Goal: Task Accomplishment & Management: Use online tool/utility

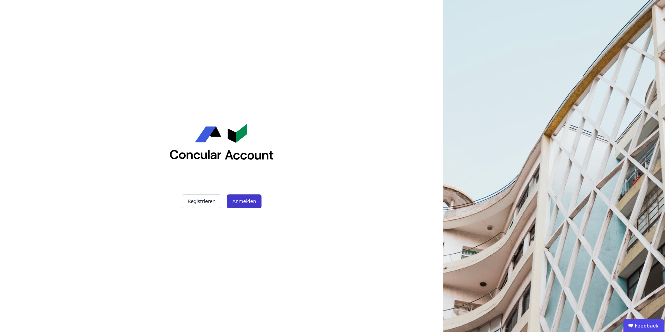
click at [248, 203] on button "Anmelden" at bounding box center [244, 201] width 35 height 14
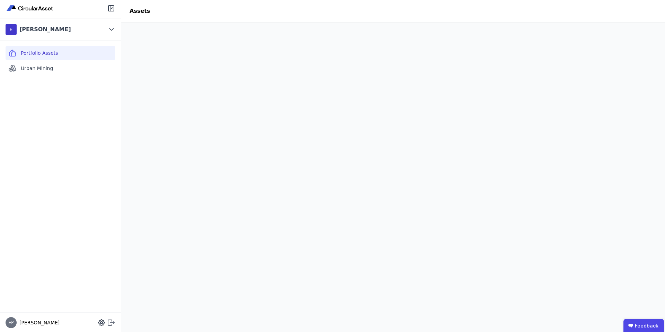
click at [110, 324] on icon at bounding box center [111, 322] width 8 height 8
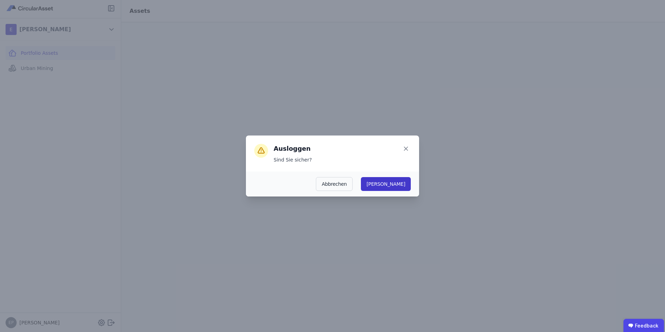
click at [399, 186] on button "Ja" at bounding box center [386, 184] width 50 height 14
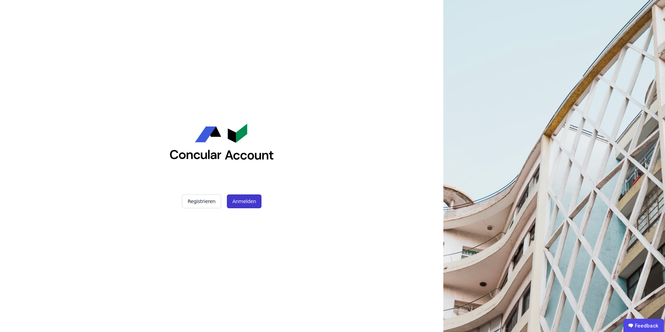
click at [239, 205] on button "Anmelden" at bounding box center [244, 201] width 35 height 14
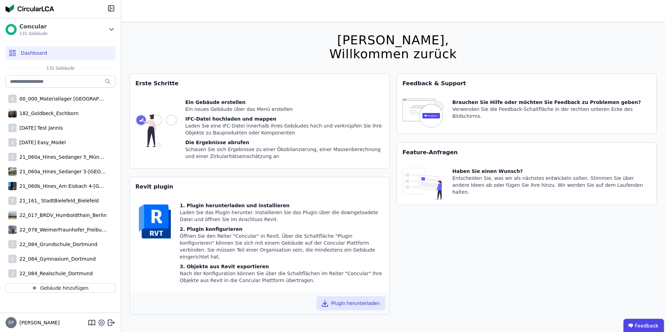
click at [101, 322] on icon at bounding box center [101, 323] width 2 height 2
select select "*"
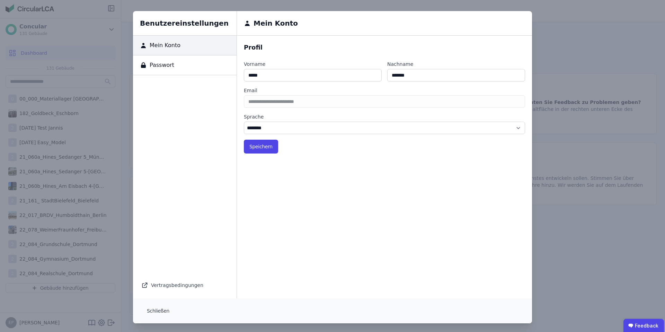
click at [174, 64] on div "Passwort" at bounding box center [185, 65] width 104 height 20
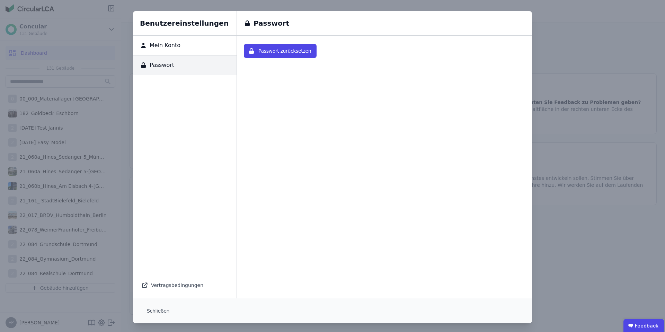
click at [174, 43] on span "Mein Konto" at bounding box center [164, 45] width 34 height 8
select select "*"
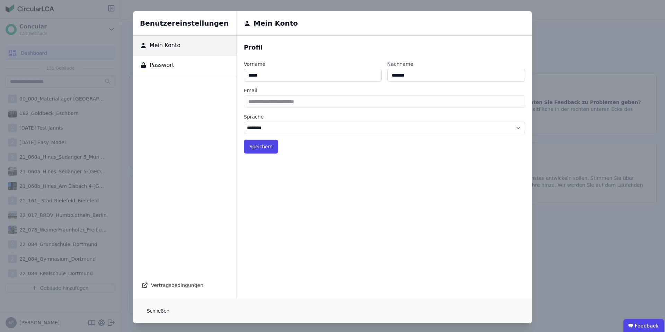
click at [155, 309] on button "Schließen" at bounding box center [158, 311] width 34 height 14
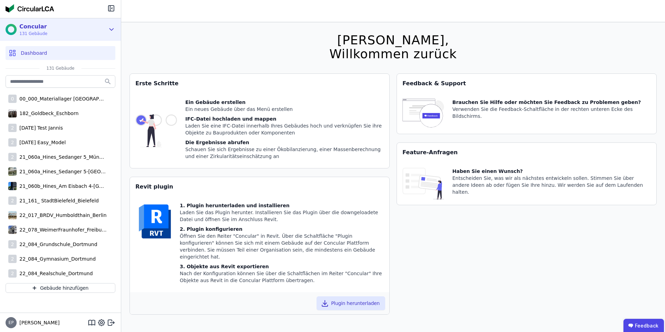
click at [74, 30] on div "Concular 131 Gebäude" at bounding box center [55, 30] width 99 height 14
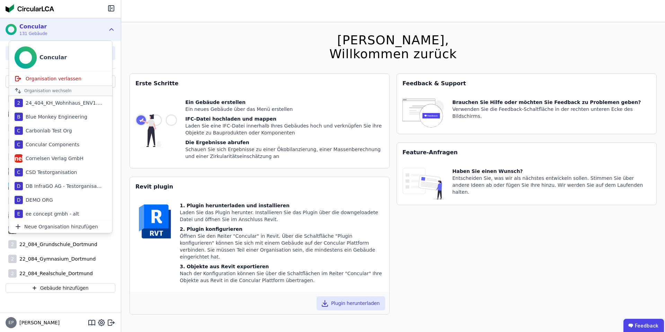
click at [74, 28] on div "Concular 131 Gebäude" at bounding box center [55, 30] width 99 height 14
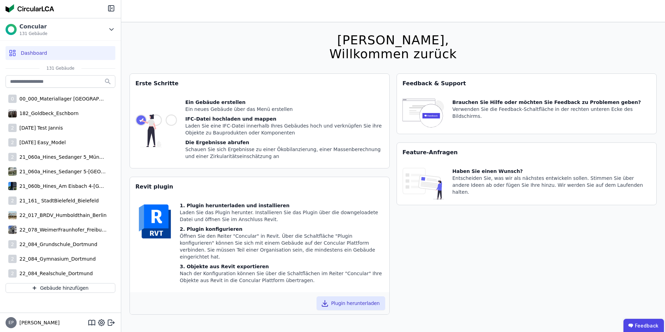
click at [11, 323] on span "EP" at bounding box center [11, 322] width 5 height 4
click at [23, 323] on span "Elena" at bounding box center [38, 322] width 43 height 7
click at [101, 322] on icon at bounding box center [101, 322] width 8 height 8
select select "*"
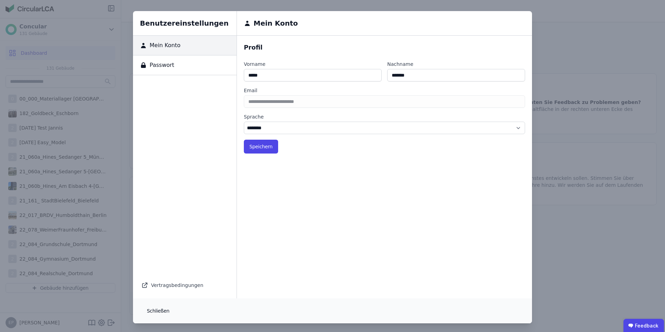
click at [157, 310] on button "Schließen" at bounding box center [158, 311] width 34 height 14
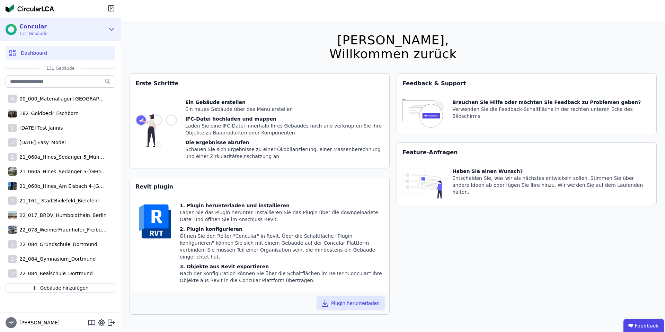
click at [63, 34] on div "Concular 131 Gebäude" at bounding box center [55, 30] width 99 height 14
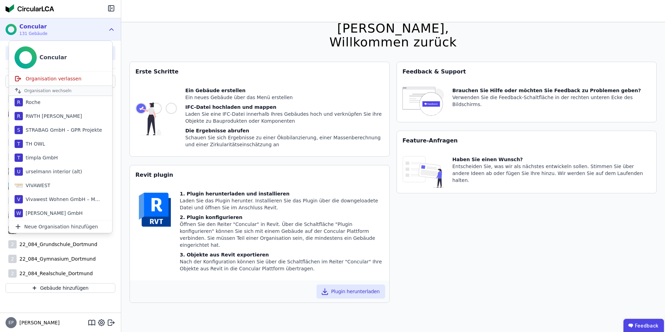
scroll to position [22, 0]
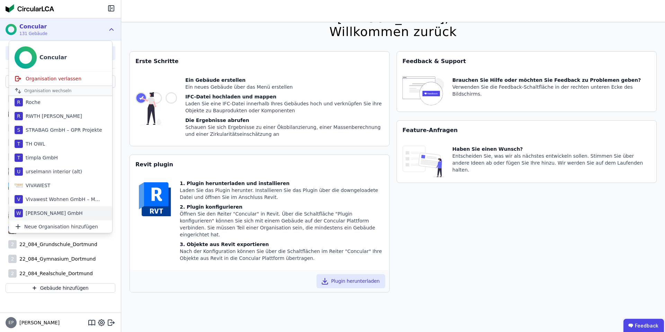
click at [53, 212] on div "Wilhelm Geiger GmbH" at bounding box center [53, 213] width 60 height 7
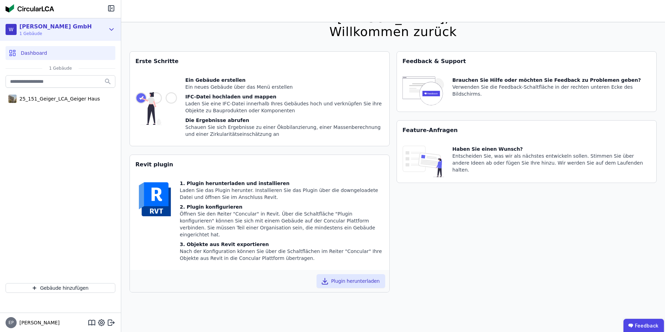
click at [93, 30] on div "W Wilhelm Geiger GmbH 1 Gebäude" at bounding box center [55, 30] width 99 height 14
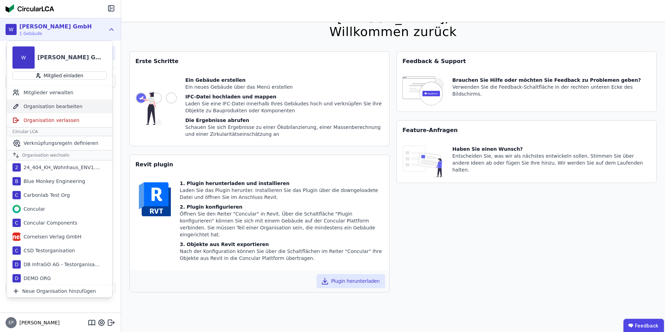
click at [69, 108] on div "Organisation bearbeiten" at bounding box center [59, 106] width 105 height 14
select select "**********"
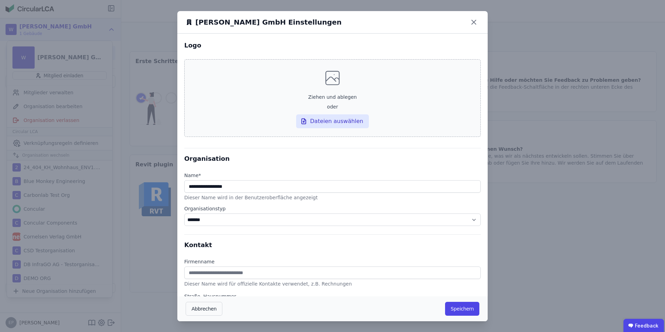
scroll to position [87, 0]
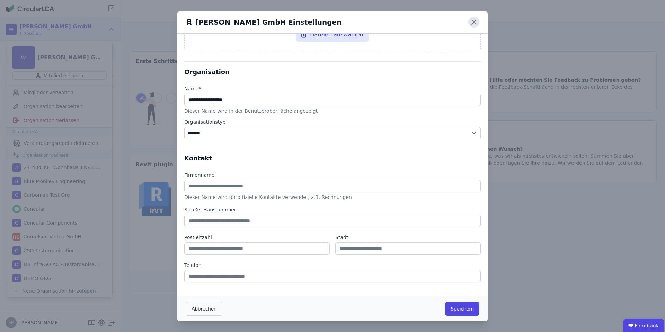
click at [472, 21] on icon at bounding box center [473, 22] width 11 height 11
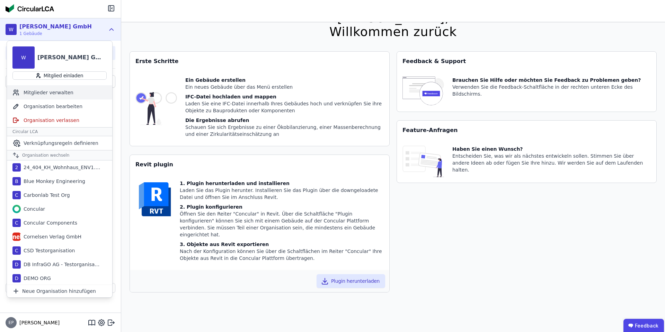
click at [42, 96] on div "Mitglieder verwalten" at bounding box center [59, 93] width 105 height 14
select select "*"
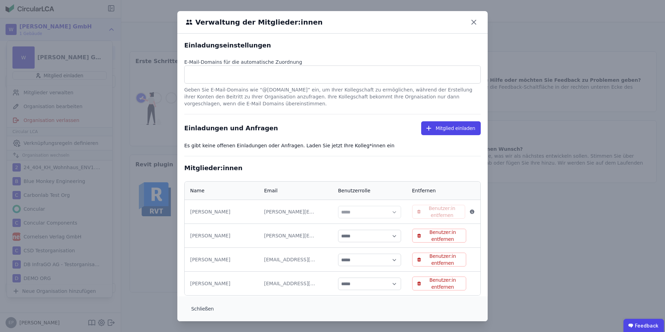
scroll to position [14, 0]
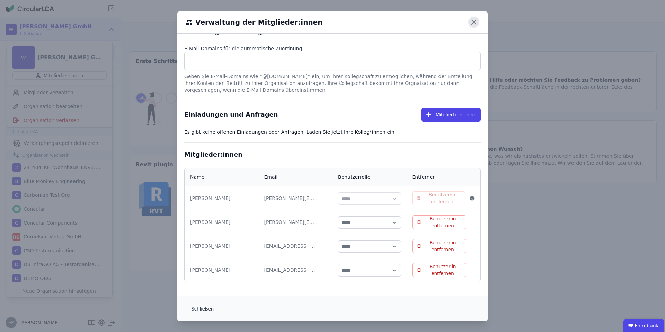
click at [473, 19] on icon at bounding box center [473, 22] width 11 height 11
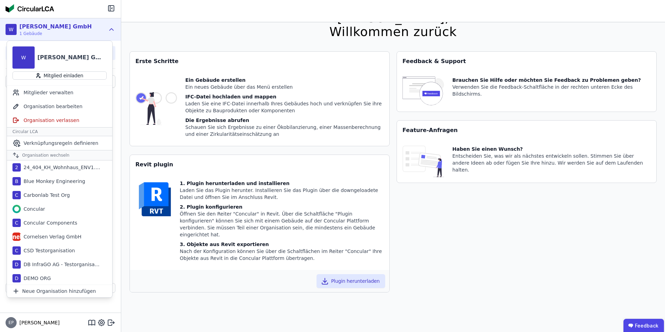
click at [111, 31] on icon at bounding box center [112, 29] width 8 height 8
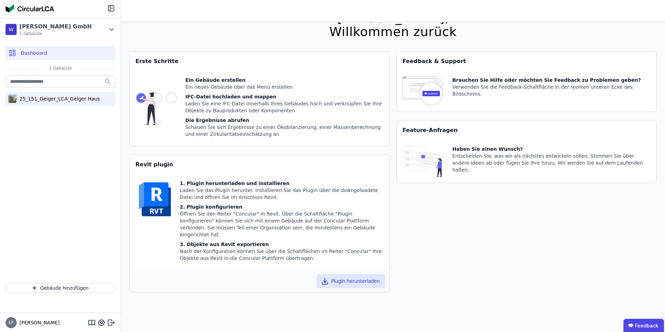
click at [60, 100] on div "25_151_Geiger_LCA_Geiger Haus" at bounding box center [58, 98] width 83 height 7
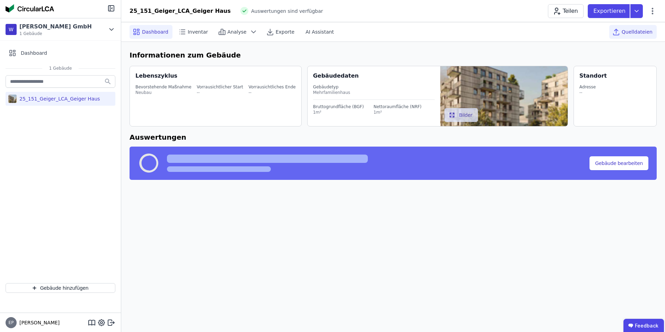
select select "*"
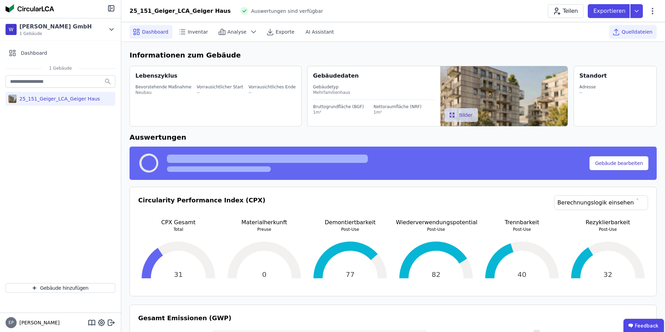
click at [637, 34] on span "Quelldateien" at bounding box center [637, 31] width 31 height 7
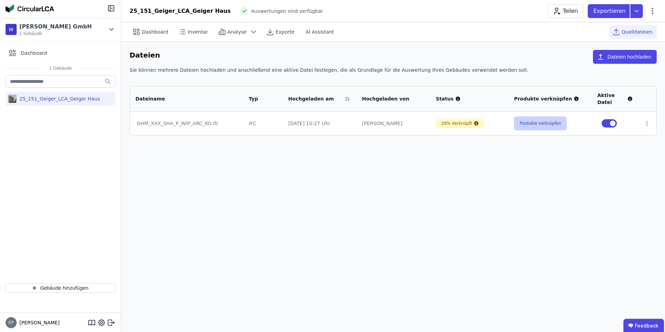
click at [549, 122] on button "Produkte verknüpfen" at bounding box center [540, 123] width 53 height 14
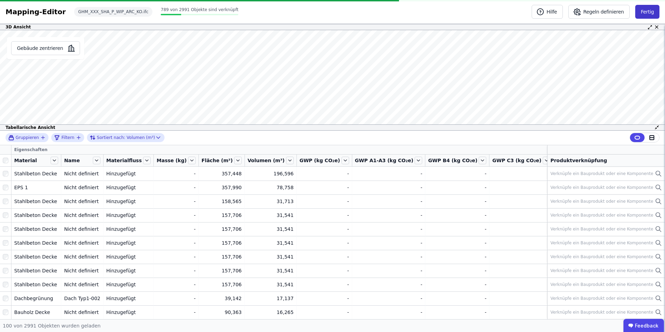
click at [646, 11] on button "Fertig" at bounding box center [647, 12] width 24 height 14
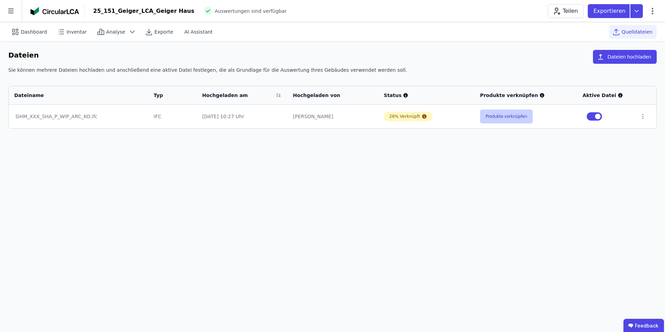
click at [501, 117] on button "Produkte verknüpfen" at bounding box center [506, 116] width 53 height 14
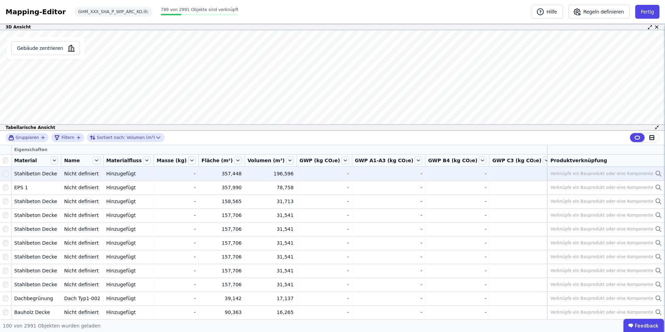
click at [658, 171] on icon at bounding box center [658, 173] width 4 height 4
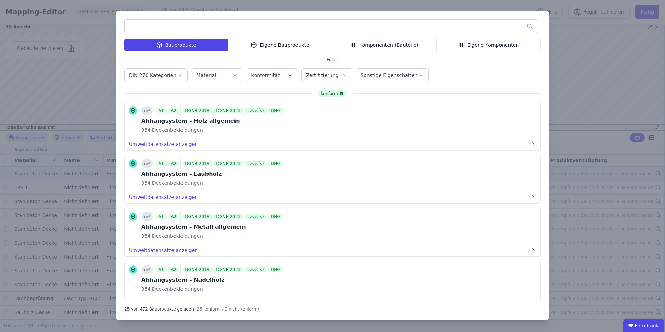
click at [399, 44] on div "Komponenten (Bauteile)" at bounding box center [384, 45] width 104 height 12
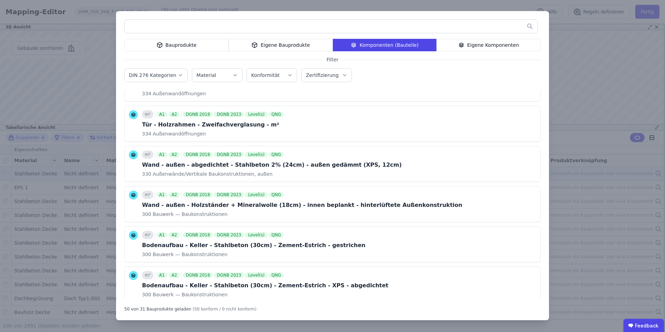
scroll to position [907, 0]
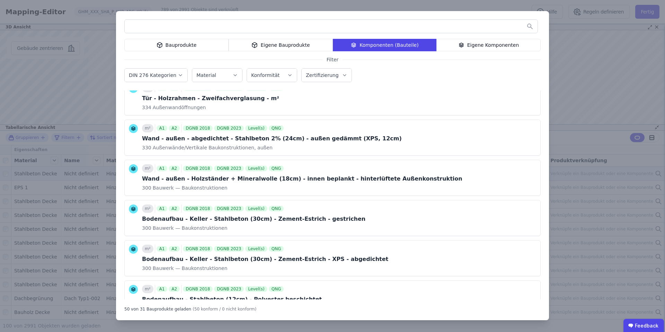
click at [481, 39] on div "Eigene Komponenten" at bounding box center [489, 45] width 104 height 12
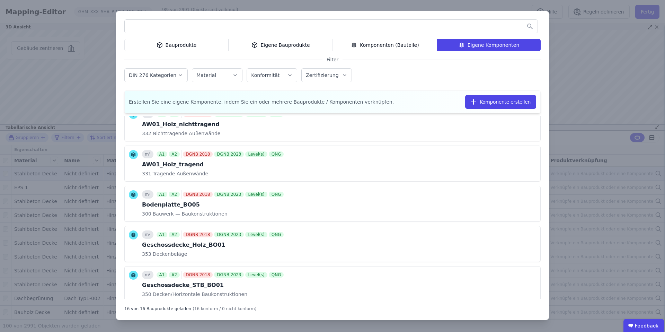
scroll to position [0, 0]
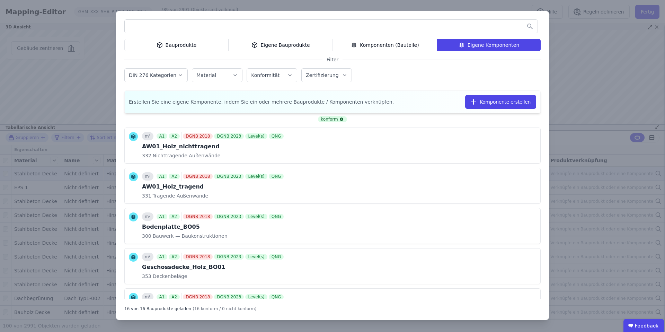
click at [622, 73] on div "Bauprodukte Eigene Bauprodukte Komponenten (Bauteile) Eigene Komponenten Filter…" at bounding box center [332, 166] width 665 height 332
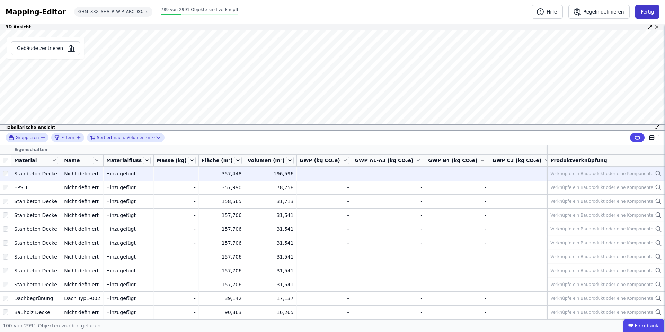
click at [641, 14] on button "Fertig" at bounding box center [647, 12] width 24 height 14
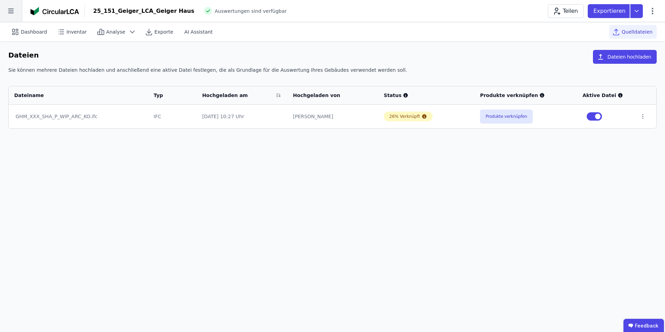
click at [13, 12] on icon at bounding box center [11, 11] width 22 height 22
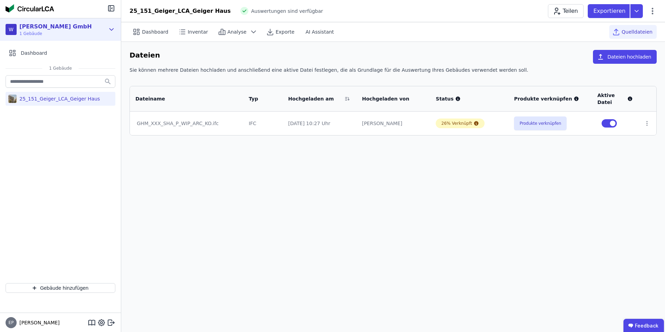
click at [85, 27] on div "W Wilhelm Geiger GmbH 1 Gebäude" at bounding box center [55, 30] width 99 height 14
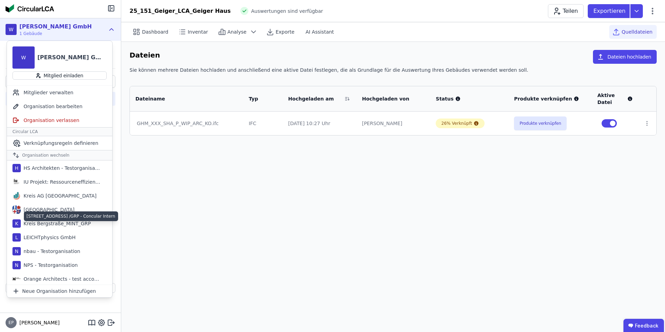
scroll to position [338, 0]
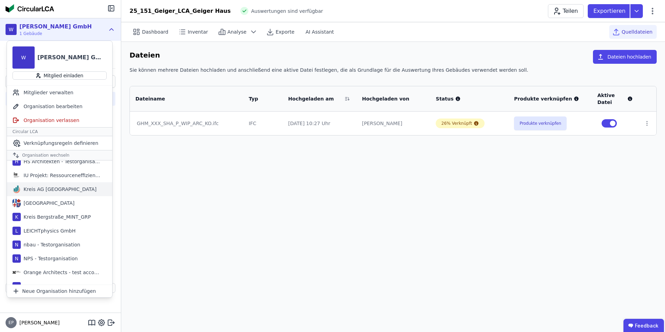
click at [51, 188] on div "Kreis AG Germany" at bounding box center [59, 189] width 76 height 7
